Goal: Download file/media: Download file/media

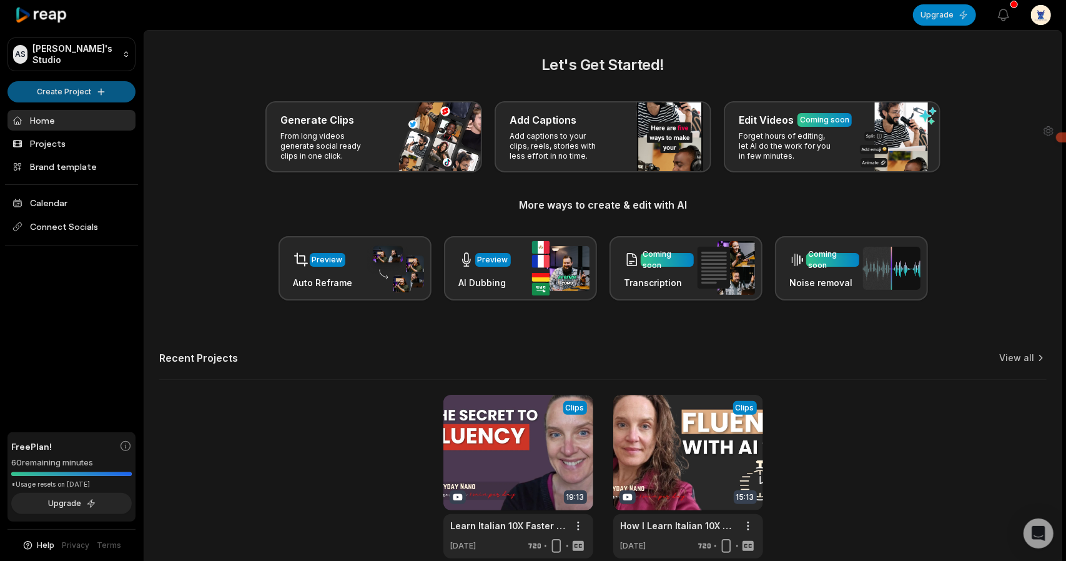
click at [59, 88] on html "AS [PERSON_NAME]'s Studio Create Project Home Projects Brand template Calendar …" at bounding box center [533, 280] width 1066 height 561
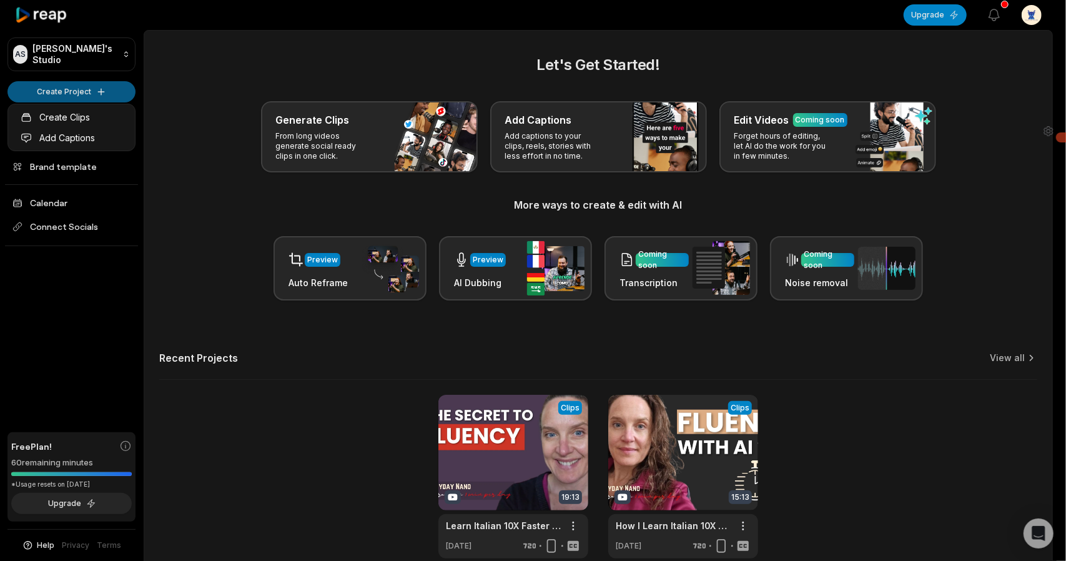
click at [79, 92] on html "AS Alex's Studio Create Project Home Projects Brand template Calendar Connect S…" at bounding box center [533, 280] width 1066 height 561
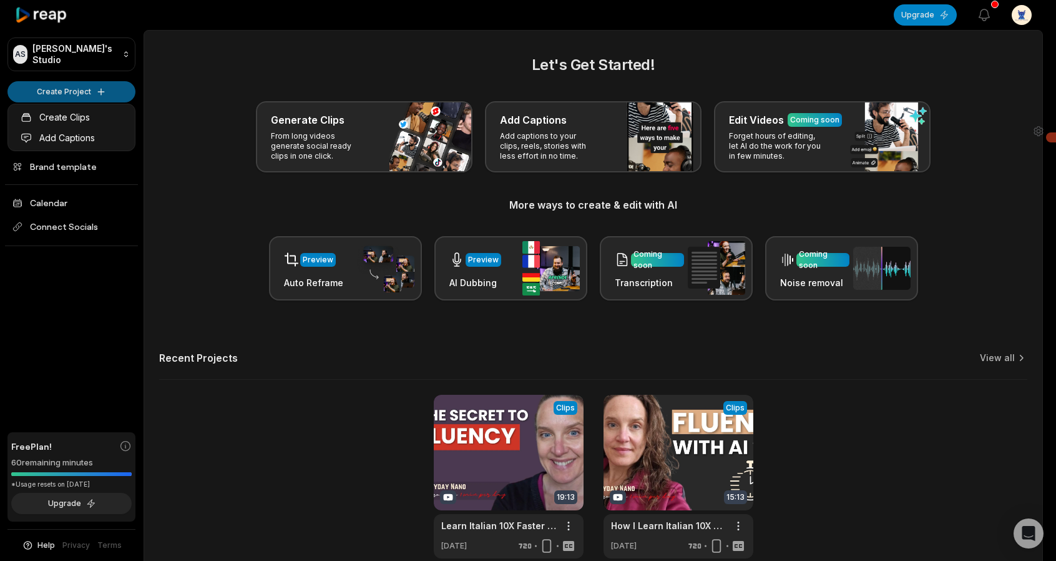
click at [79, 92] on html "AS Alex's Studio Create Project Home Projects Brand template Calendar Connect S…" at bounding box center [528, 280] width 1056 height 561
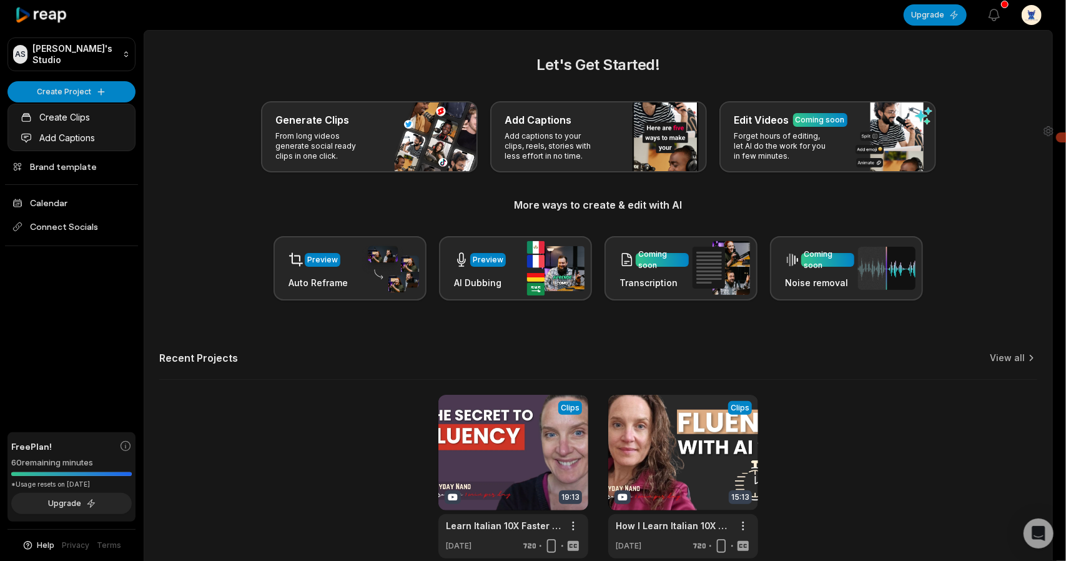
click at [61, 97] on html "AS Alex's Studio Create Project Home Projects Brand template Calendar Connect S…" at bounding box center [533, 280] width 1066 height 561
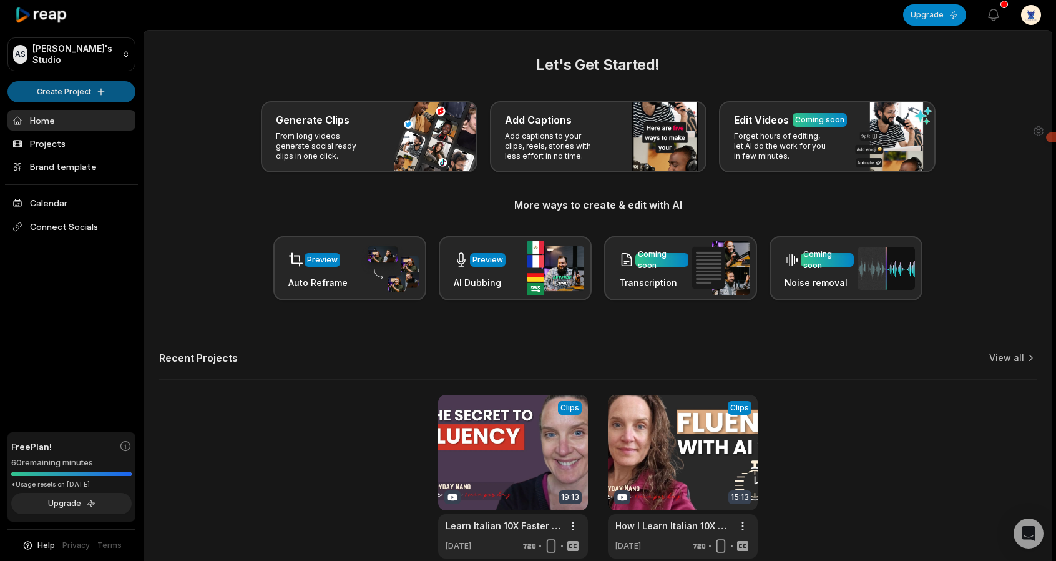
click at [62, 96] on html "AS Alex's Studio Create Project Home Projects Brand template Calendar Connect S…" at bounding box center [528, 280] width 1056 height 561
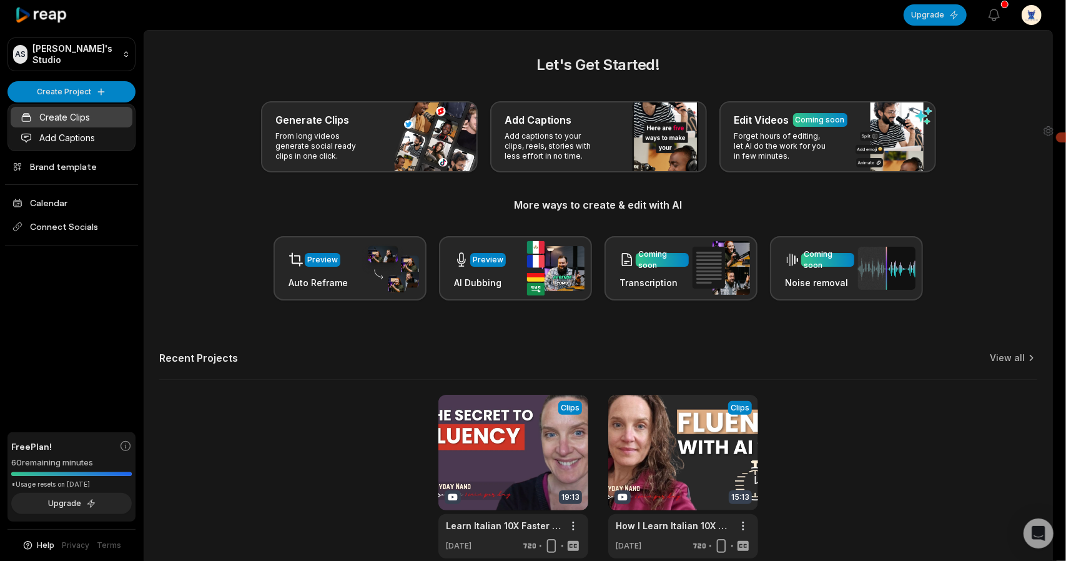
click at [65, 121] on link "Create Clips" at bounding box center [72, 117] width 122 height 21
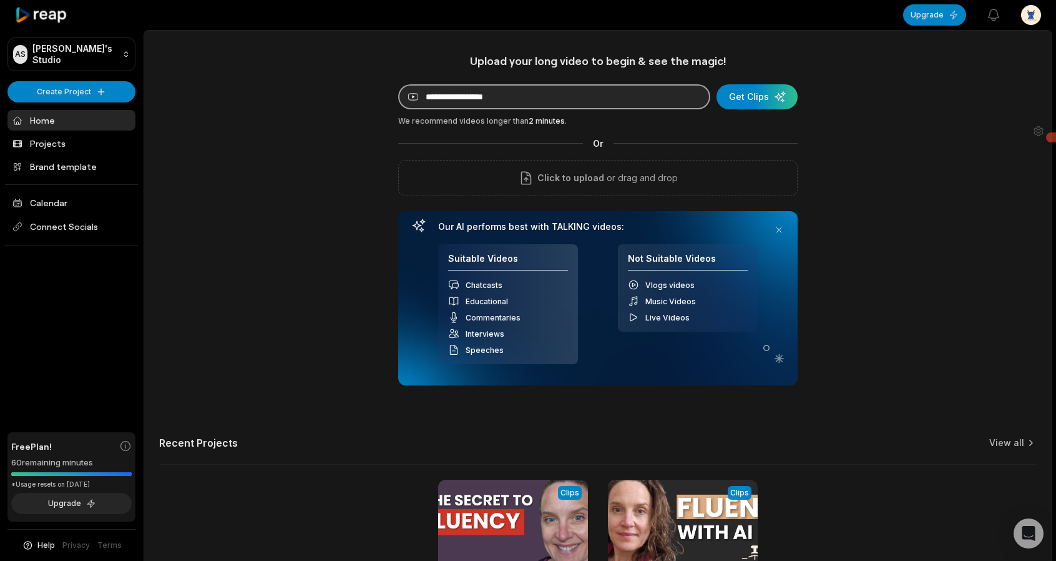
click at [494, 99] on input at bounding box center [554, 96] width 312 height 25
paste input "**********"
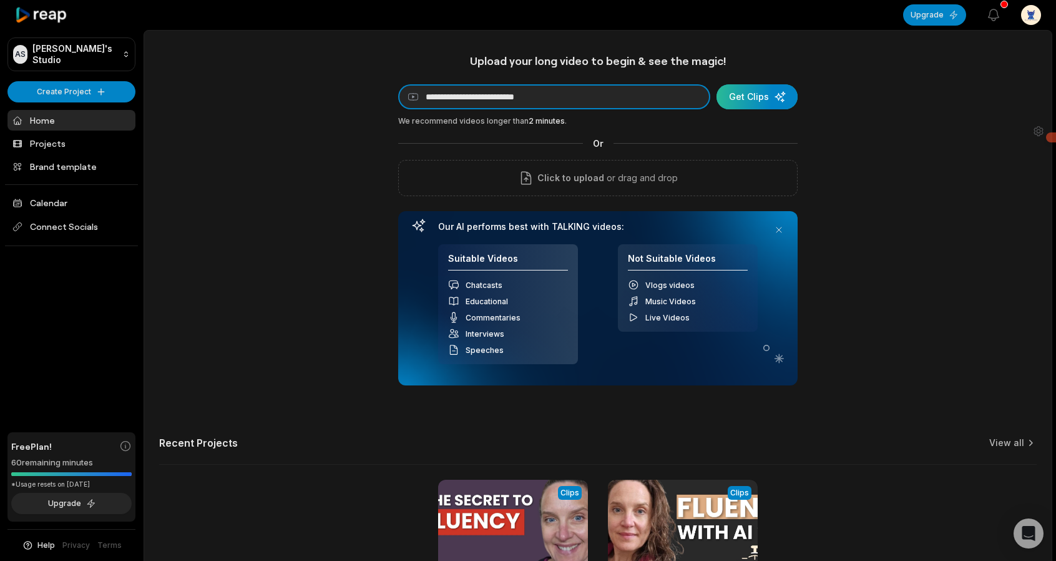
type input "**********"
click at [776, 97] on div "submit" at bounding box center [757, 96] width 81 height 25
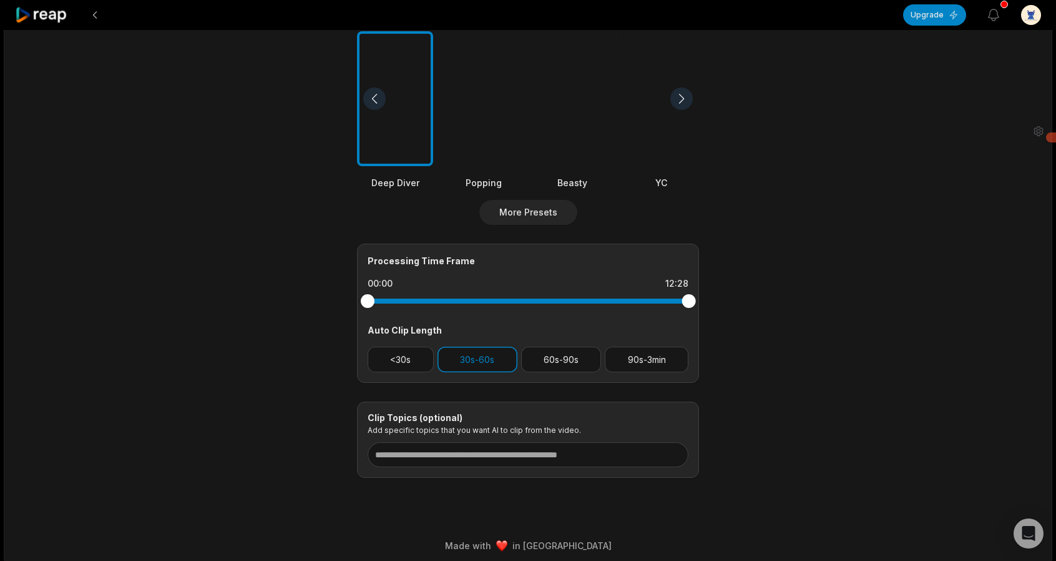
scroll to position [343, 0]
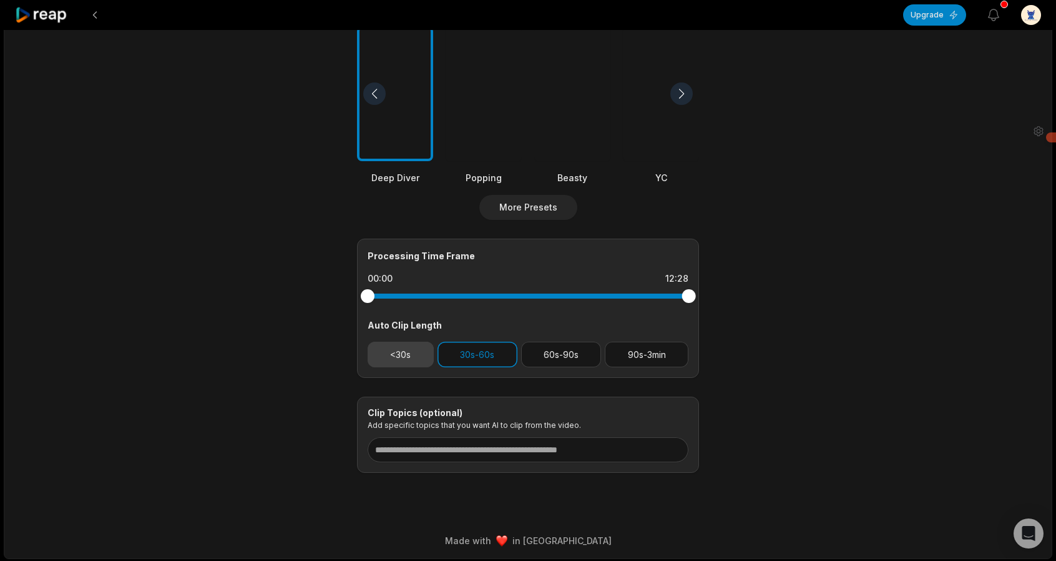
click at [416, 348] on button "<30s" at bounding box center [401, 354] width 66 height 26
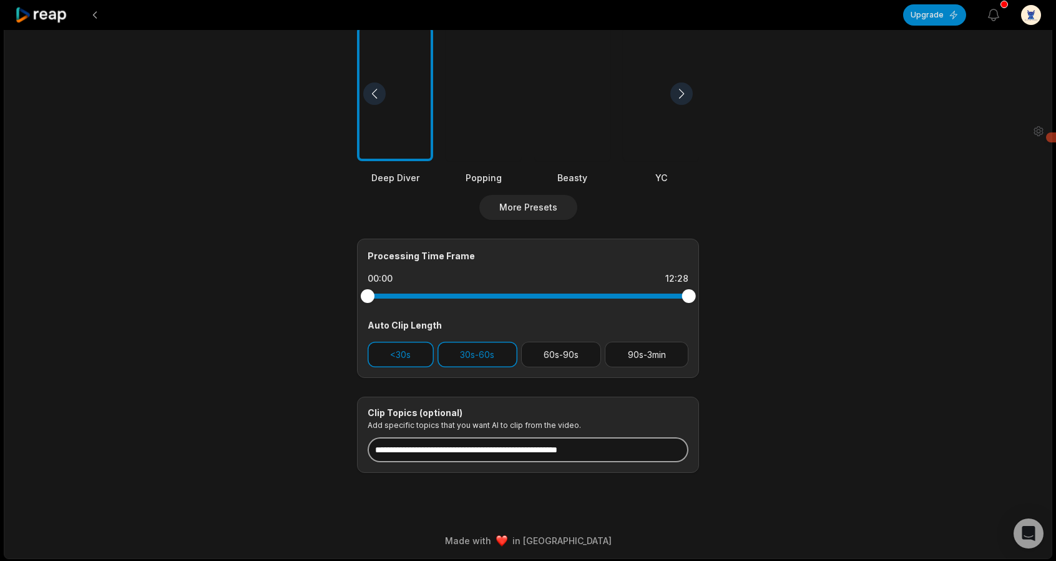
click at [438, 452] on input at bounding box center [528, 449] width 321 height 25
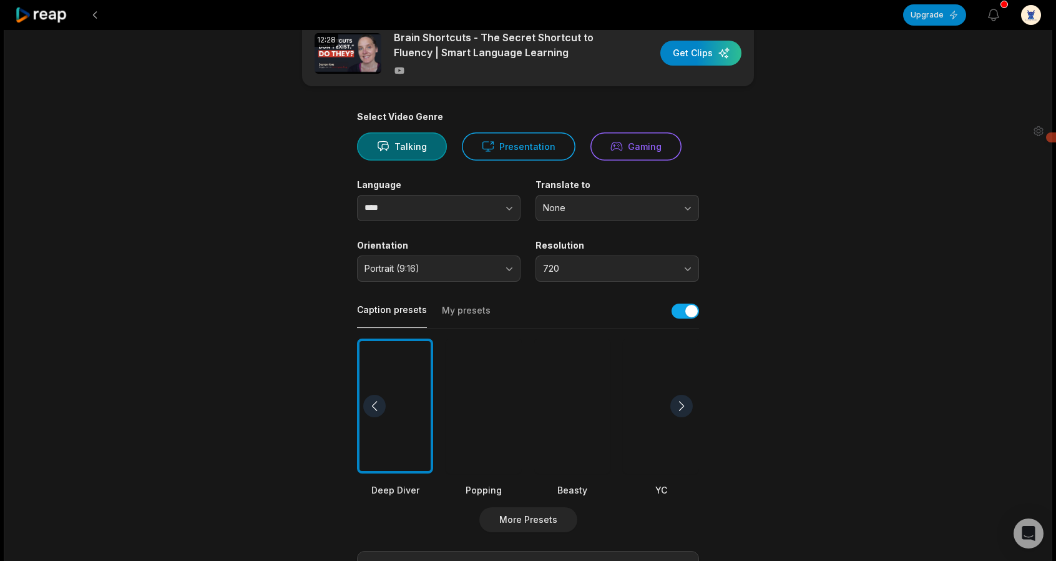
scroll to position [0, 0]
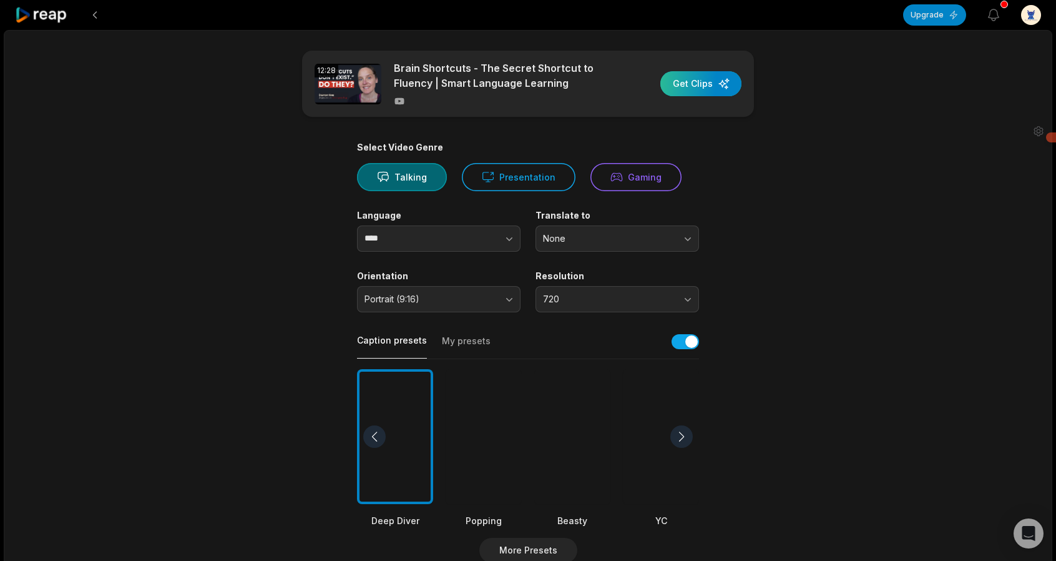
click at [693, 84] on div "button" at bounding box center [700, 83] width 81 height 25
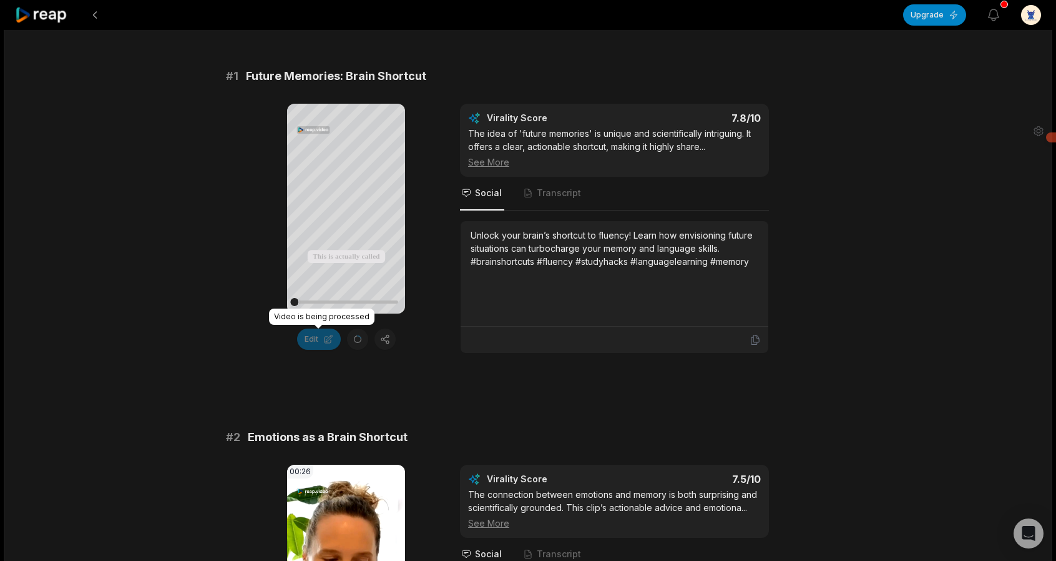
scroll to position [499, 0]
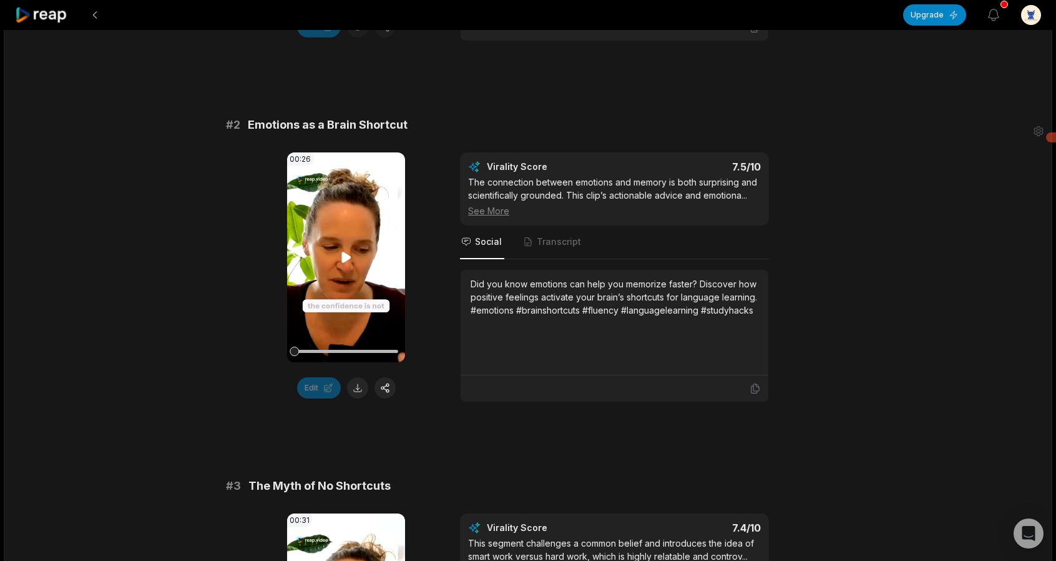
click at [346, 253] on icon at bounding box center [345, 257] width 9 height 11
click at [358, 386] on button at bounding box center [357, 387] width 21 height 21
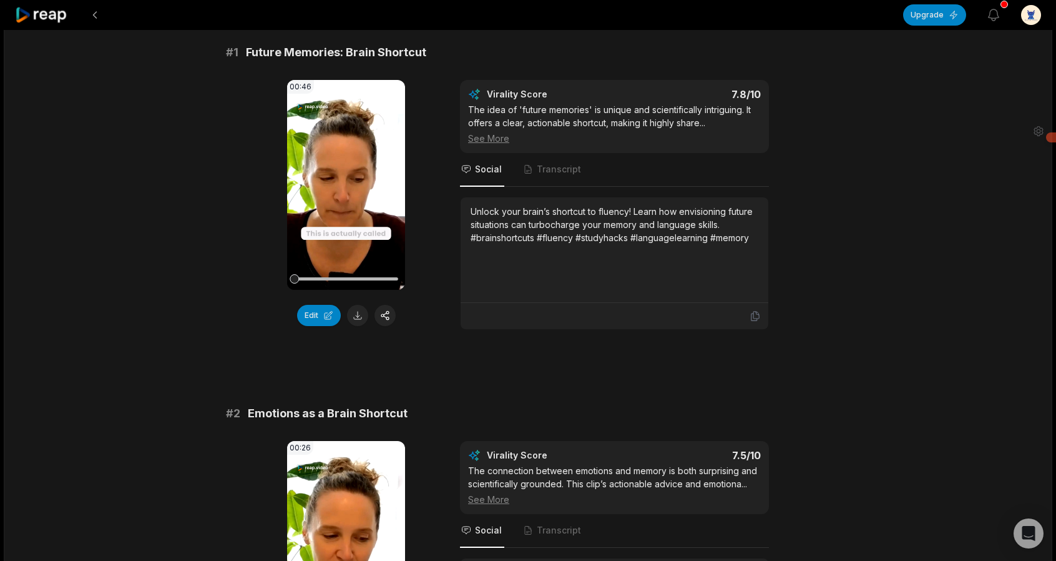
scroll to position [0, 0]
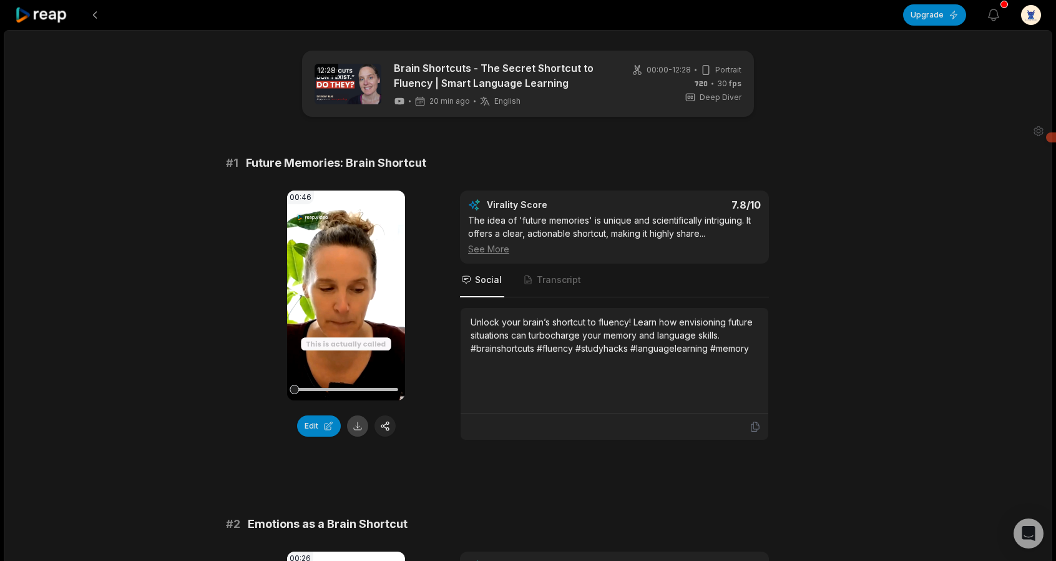
click at [356, 424] on button at bounding box center [357, 425] width 21 height 21
click at [341, 292] on icon at bounding box center [346, 295] width 15 height 15
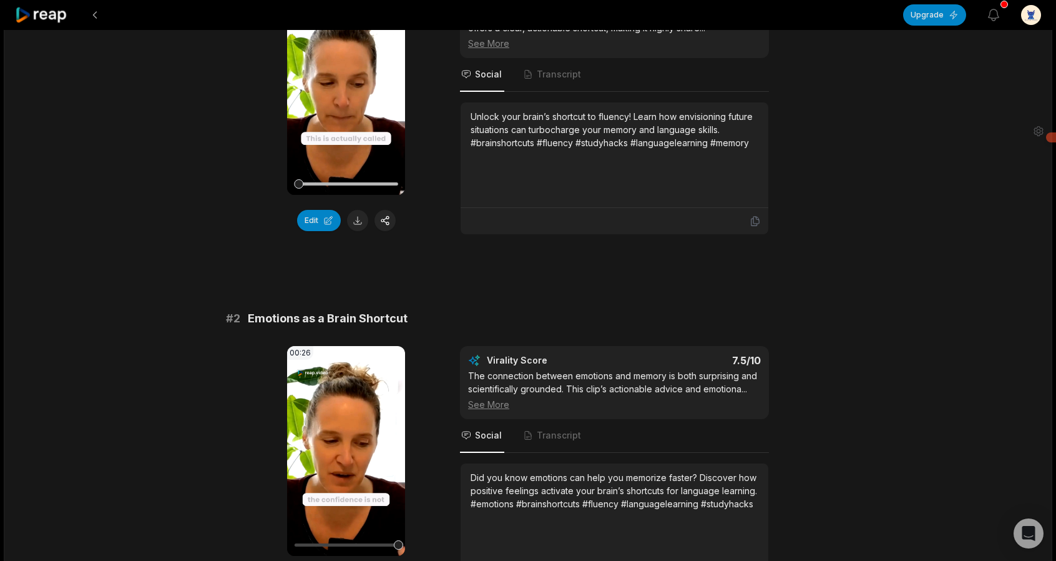
scroll to position [437, 0]
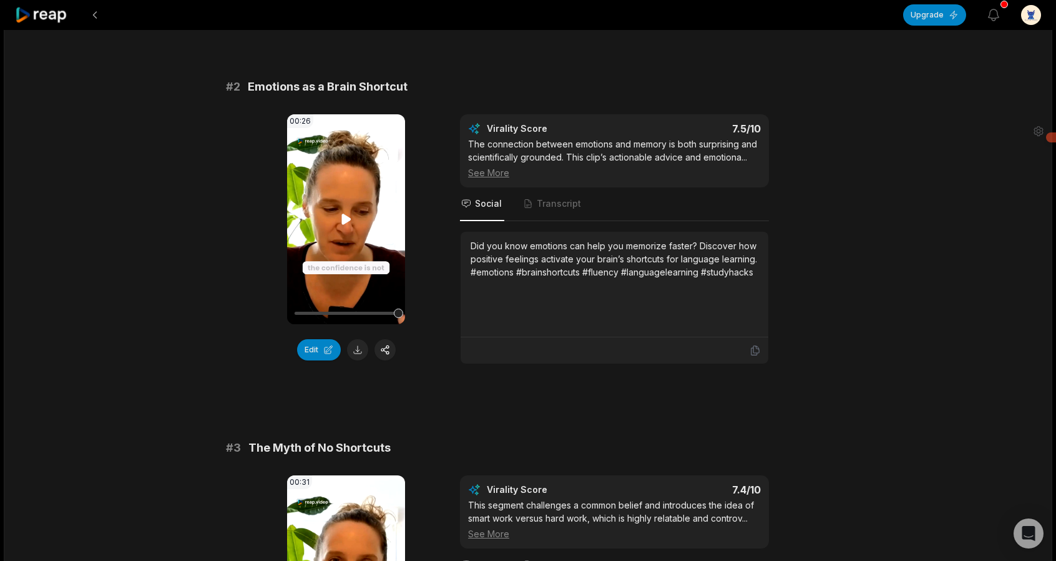
click at [343, 215] on icon at bounding box center [345, 218] width 9 height 11
click at [362, 350] on button at bounding box center [357, 349] width 21 height 21
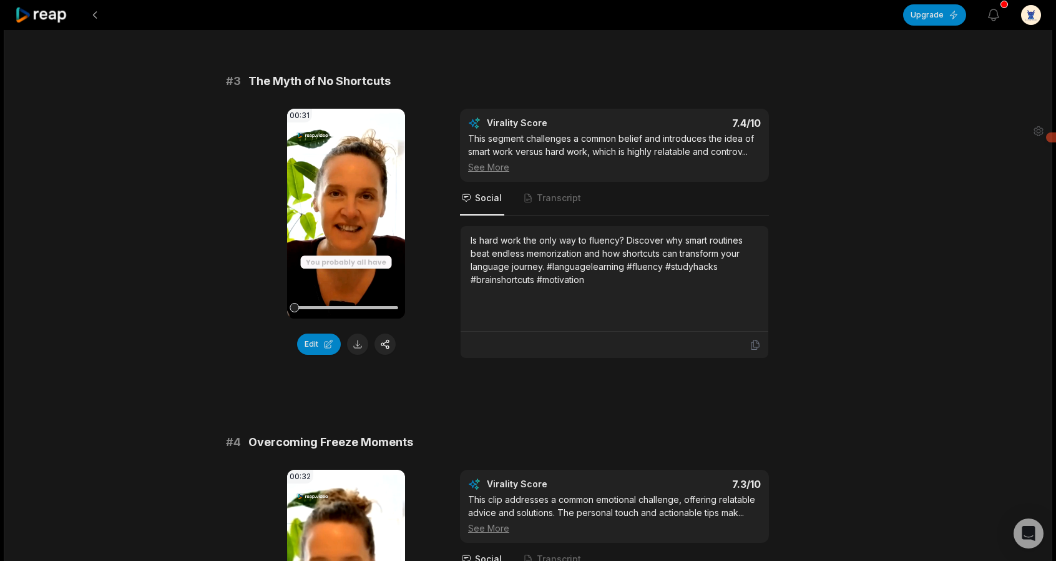
scroll to position [811, 0]
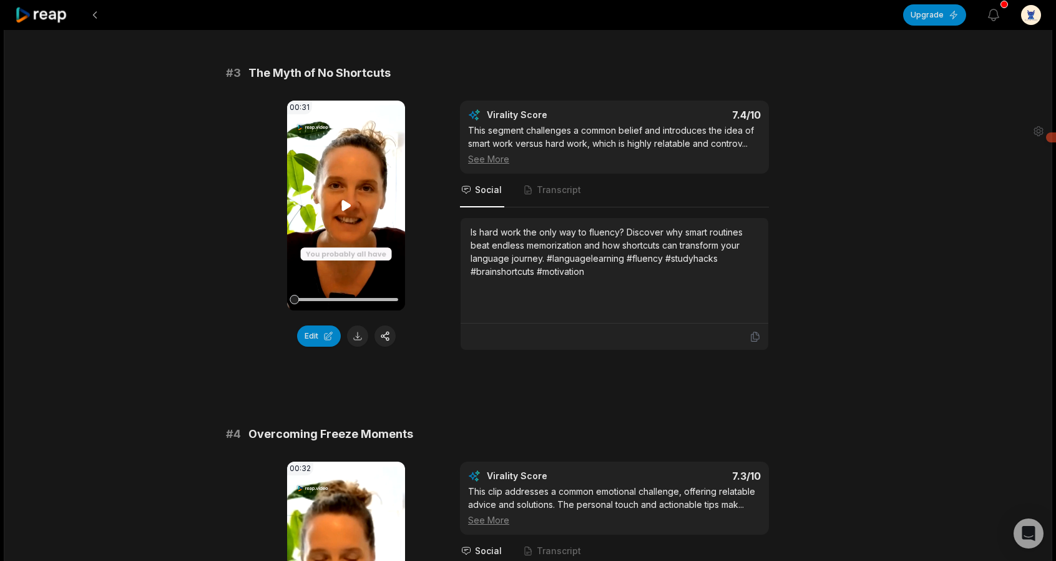
click at [345, 203] on icon at bounding box center [345, 205] width 9 height 11
click at [355, 330] on button at bounding box center [357, 335] width 21 height 21
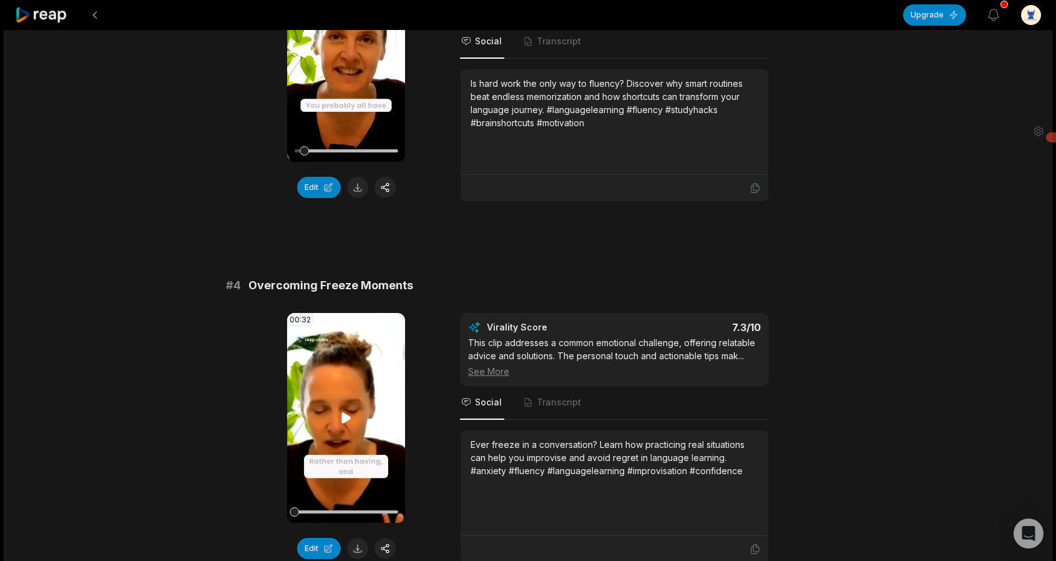
scroll to position [1061, 0]
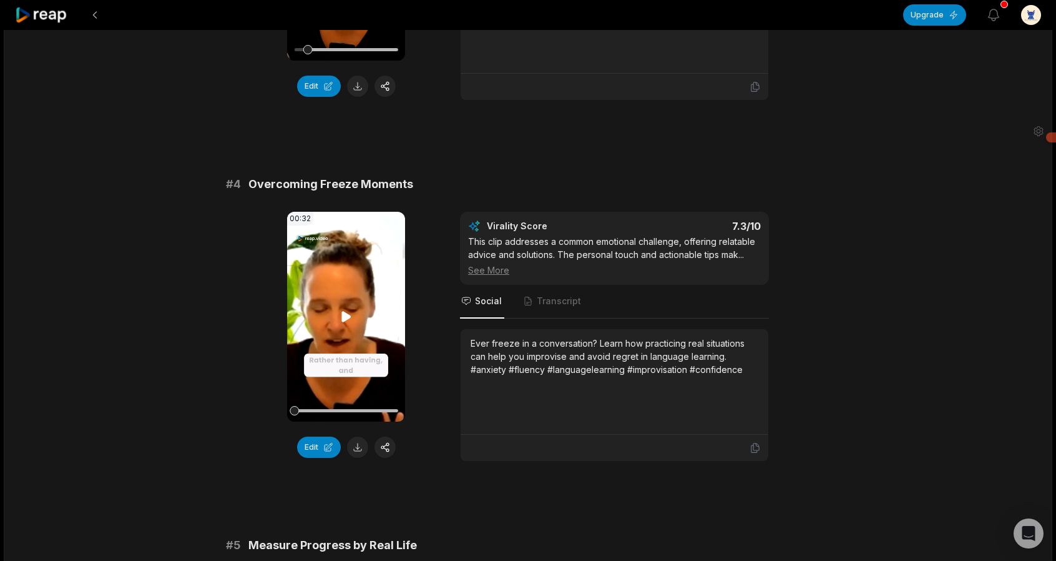
click at [343, 313] on icon at bounding box center [345, 316] width 9 height 11
click at [353, 444] on button at bounding box center [357, 446] width 21 height 21
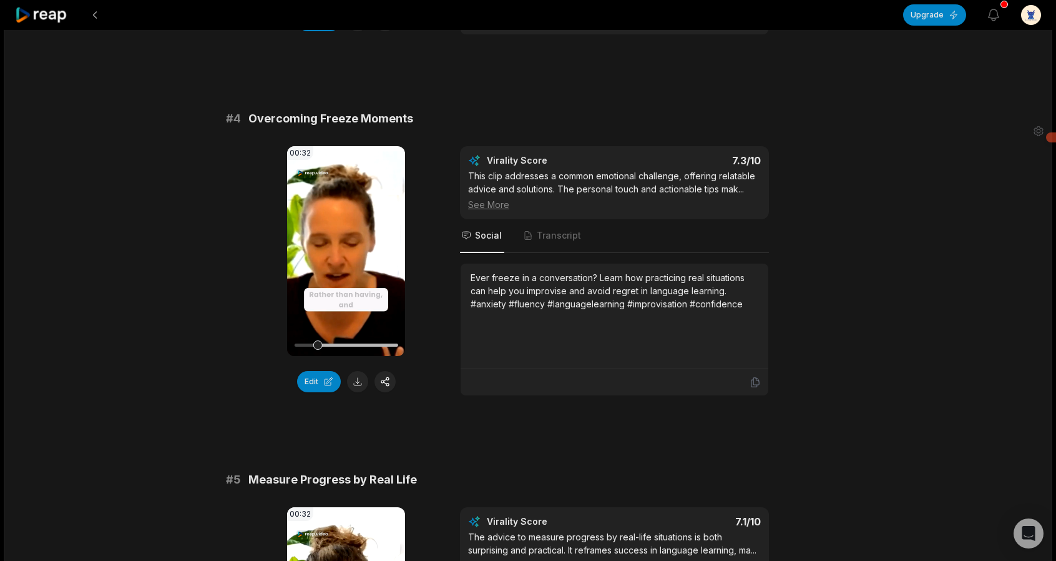
scroll to position [1373, 0]
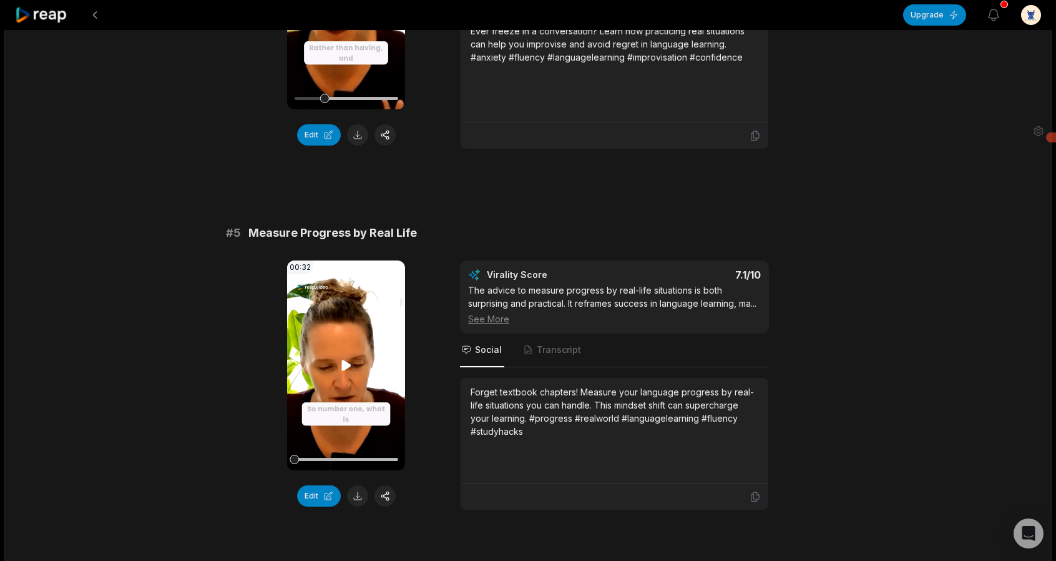
click at [345, 363] on icon at bounding box center [345, 365] width 9 height 11
click at [358, 488] on button at bounding box center [357, 495] width 21 height 21
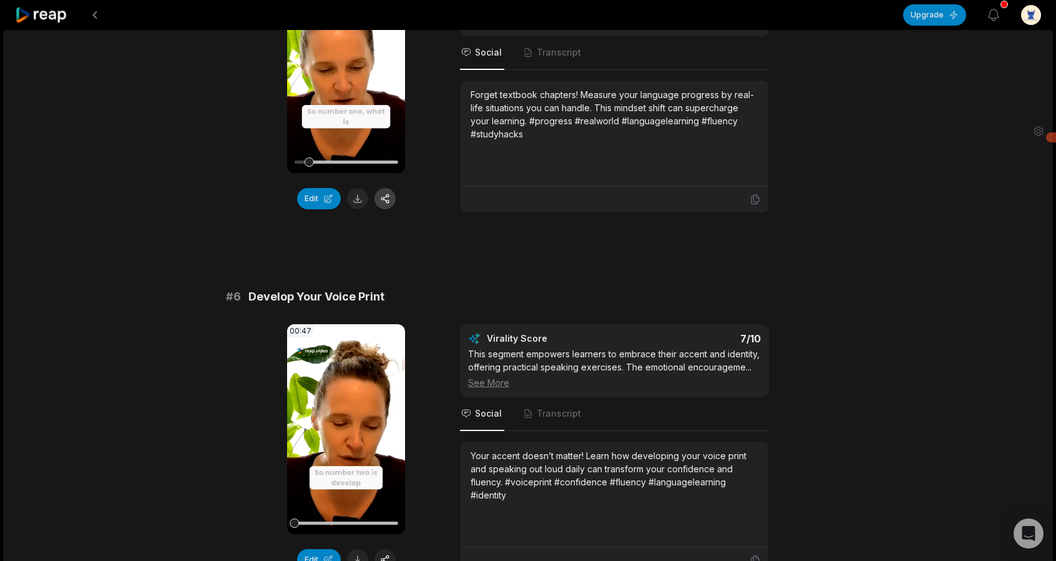
scroll to position [1685, 0]
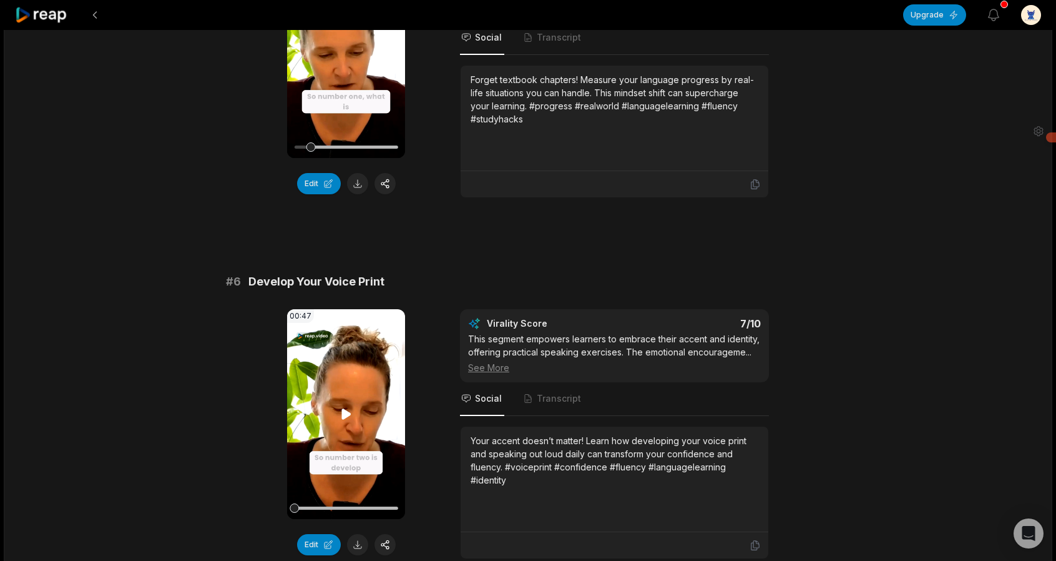
click at [348, 414] on icon at bounding box center [346, 413] width 15 height 15
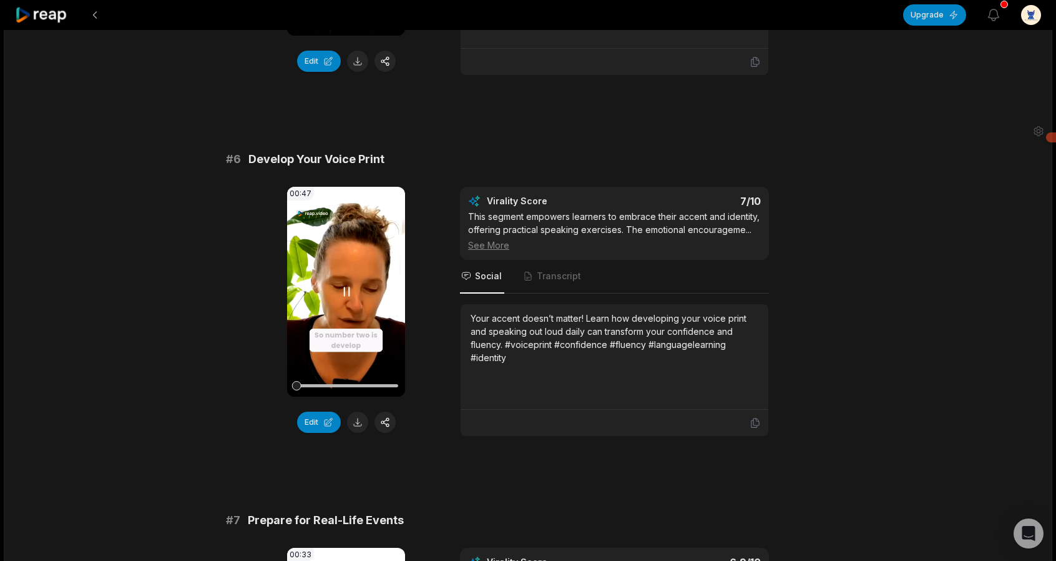
scroll to position [1810, 0]
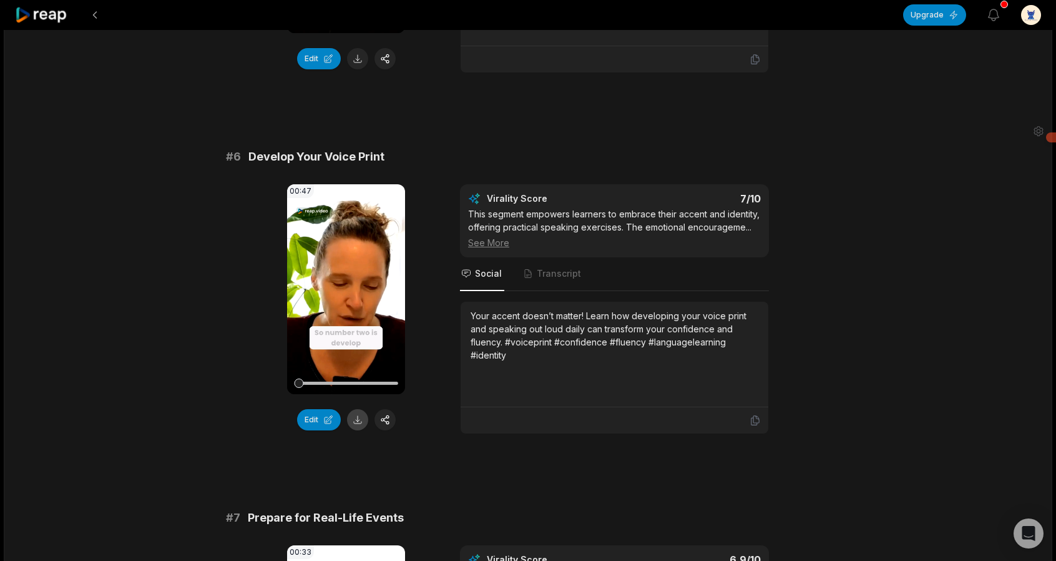
click at [358, 428] on button at bounding box center [357, 419] width 21 height 21
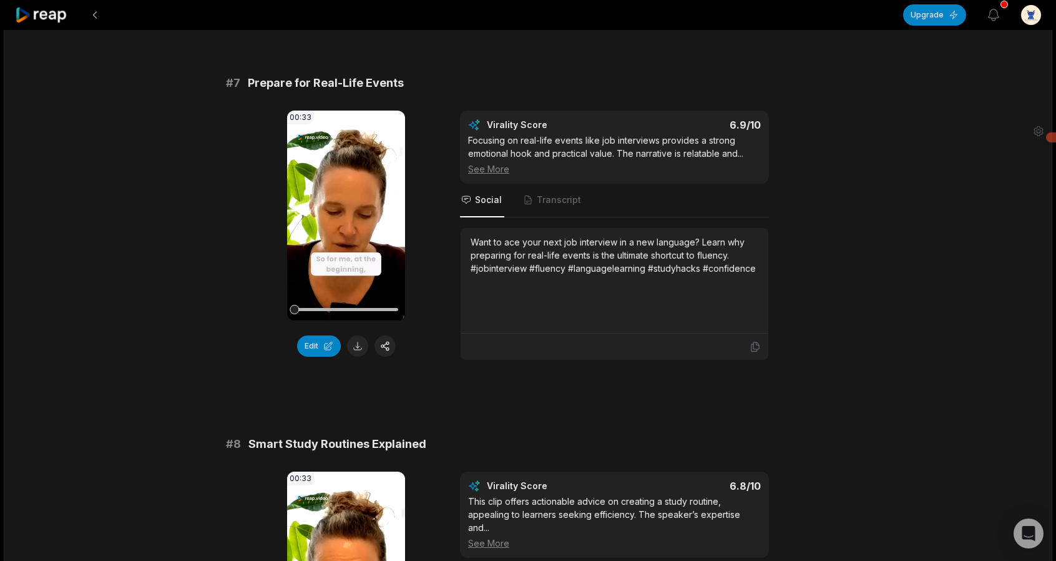
scroll to position [2247, 0]
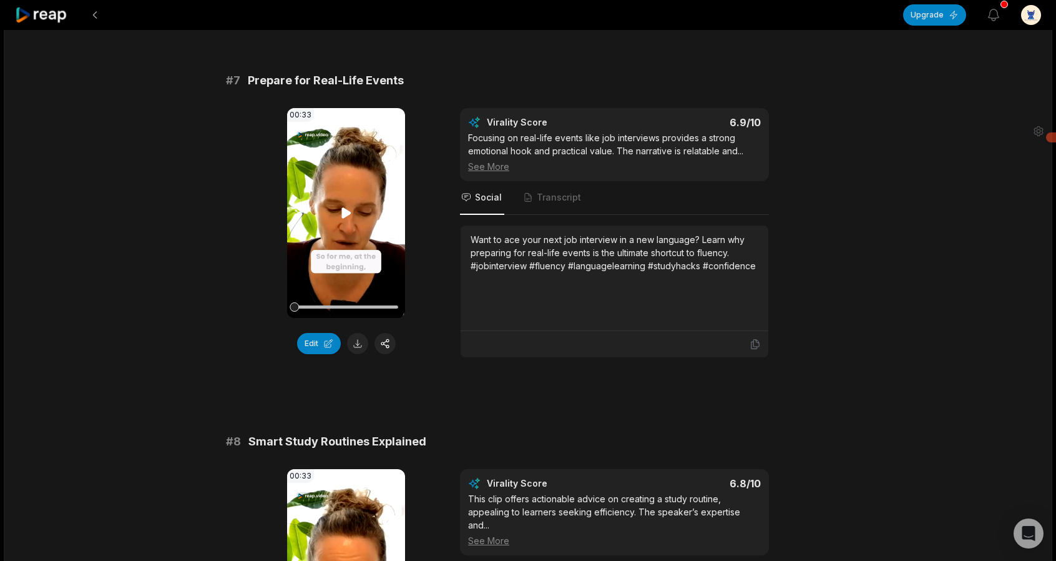
click at [340, 212] on icon at bounding box center [346, 212] width 15 height 15
click at [360, 348] on button at bounding box center [357, 343] width 21 height 21
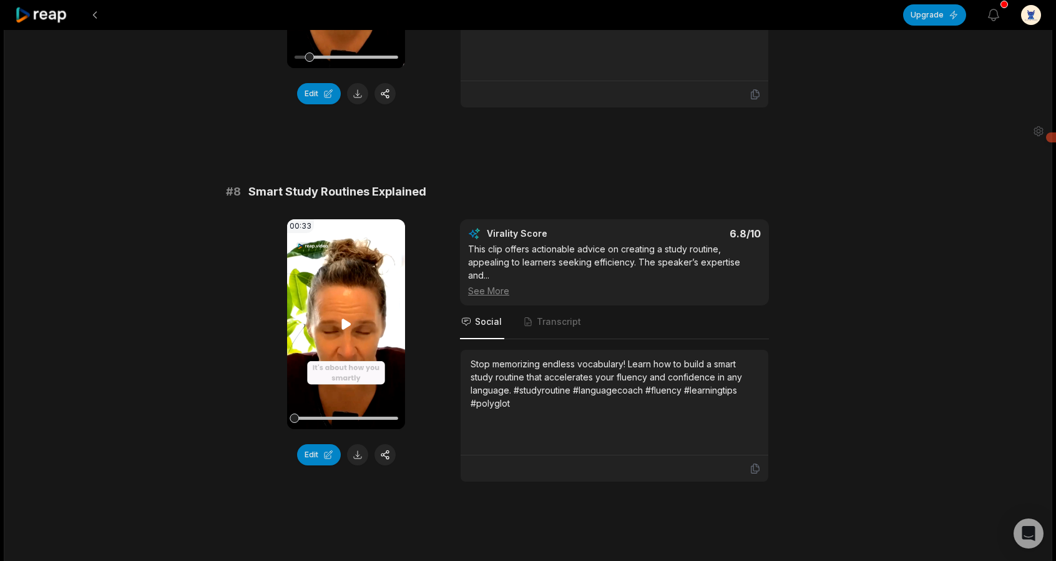
click at [343, 329] on icon at bounding box center [345, 323] width 9 height 11
click at [353, 460] on button at bounding box center [357, 454] width 21 height 21
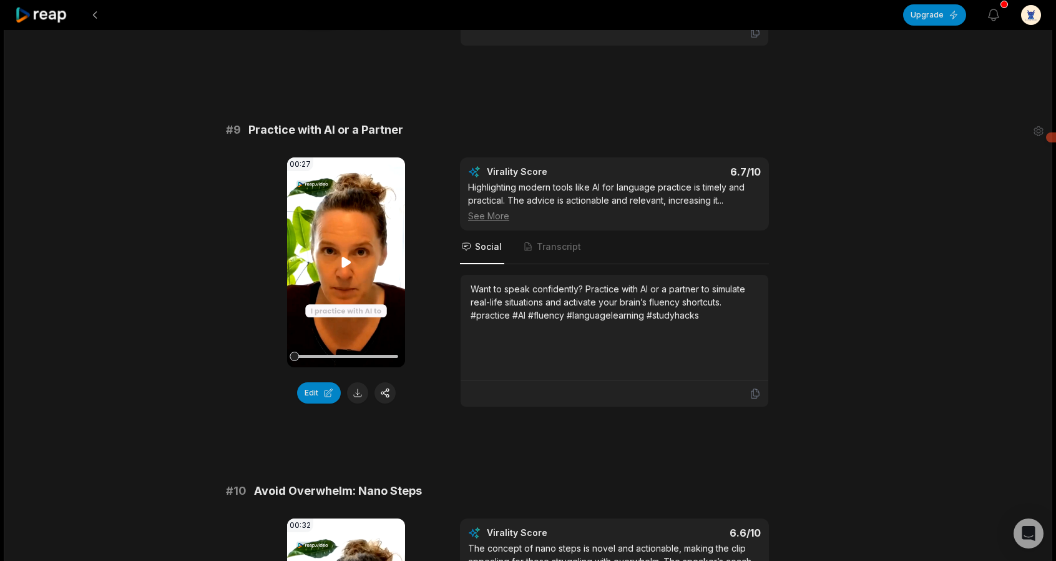
scroll to position [2934, 0]
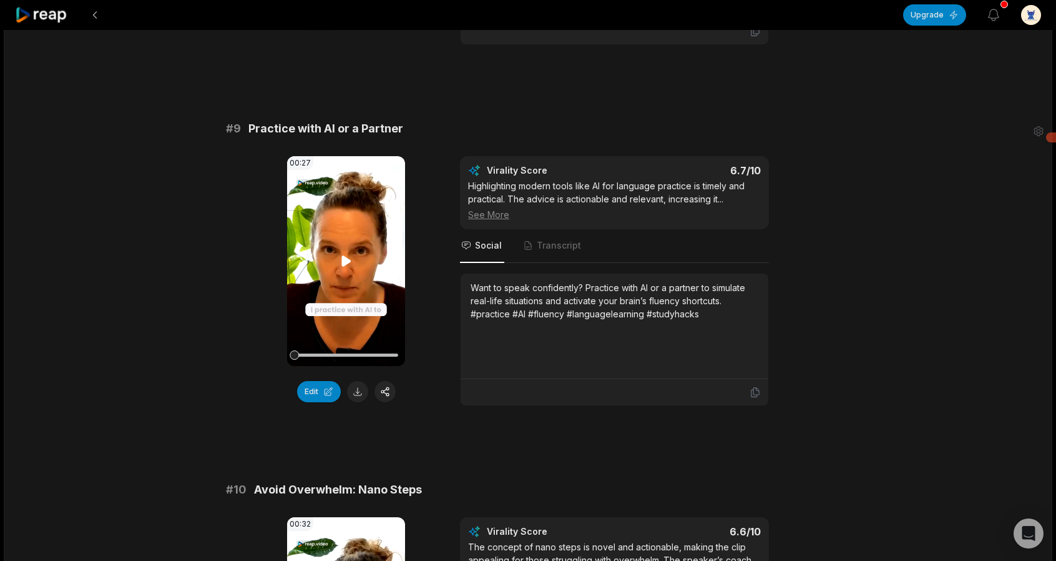
click at [344, 263] on icon at bounding box center [345, 260] width 9 height 11
click at [356, 395] on button at bounding box center [357, 391] width 21 height 21
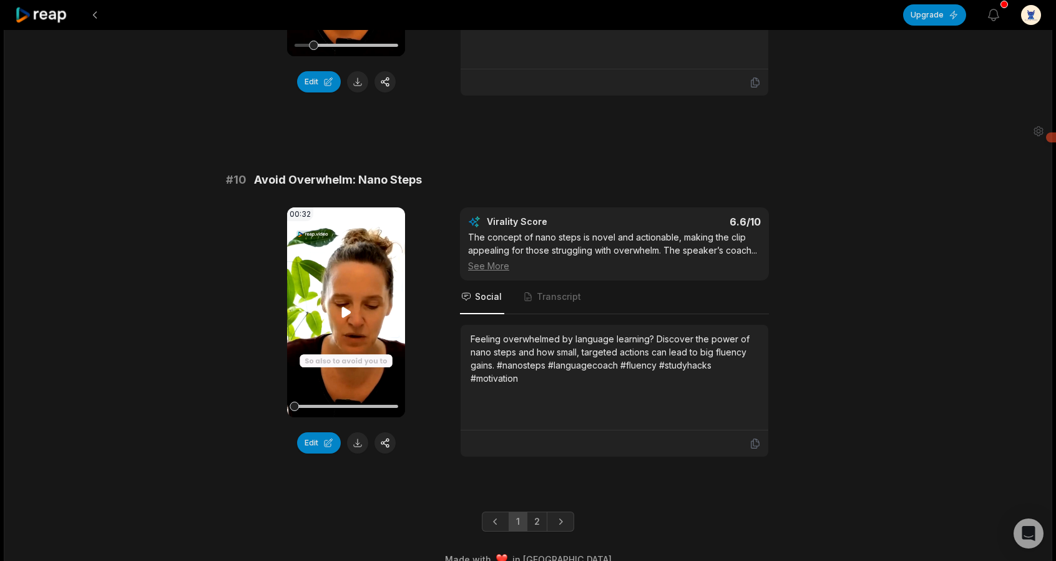
scroll to position [3246, 0]
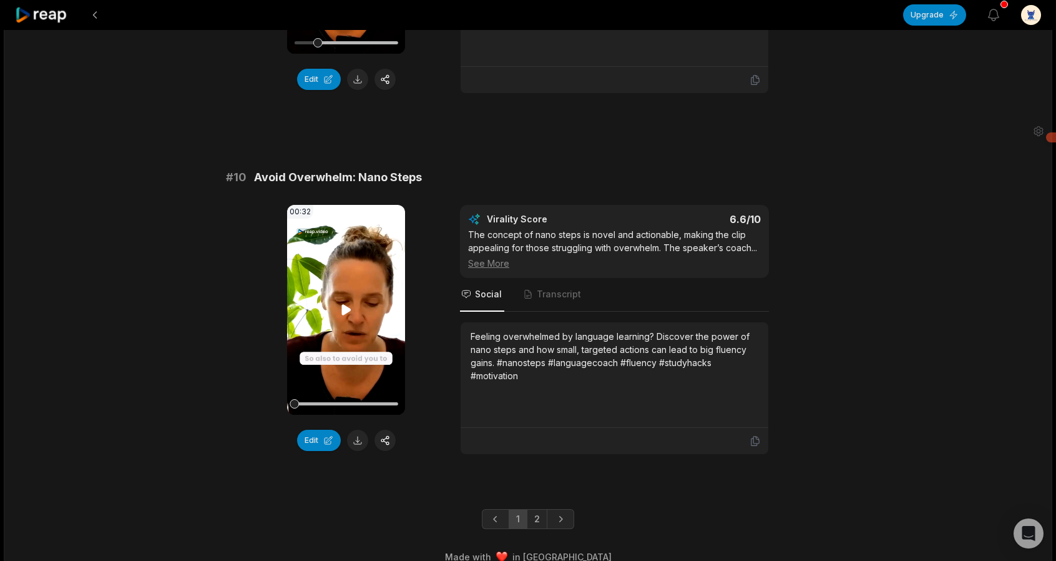
click at [345, 310] on icon at bounding box center [345, 309] width 9 height 11
click at [355, 443] on button at bounding box center [357, 439] width 21 height 21
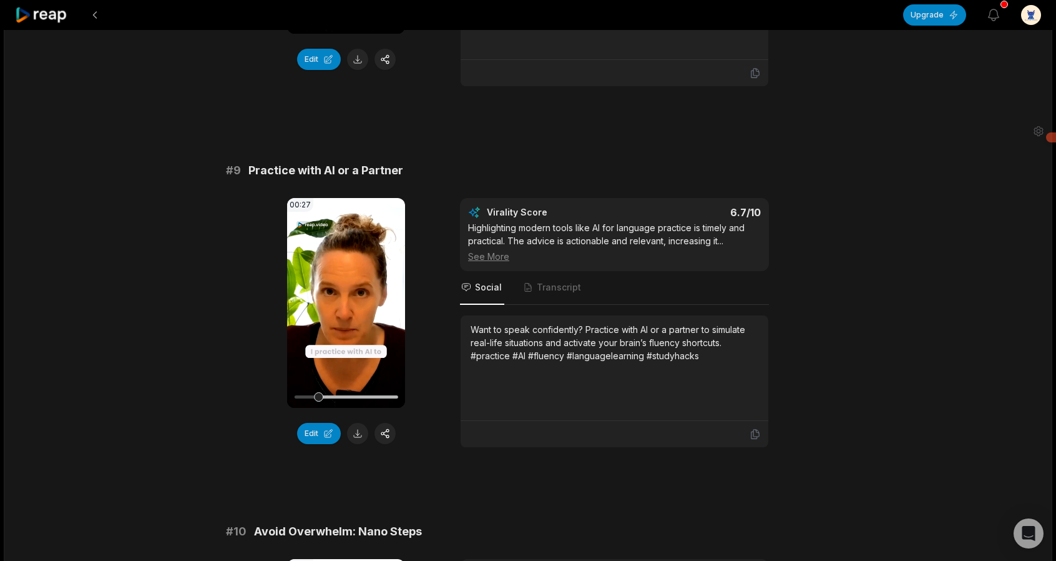
scroll to position [2517, 0]
